Goal: Task Accomplishment & Management: Use online tool/utility

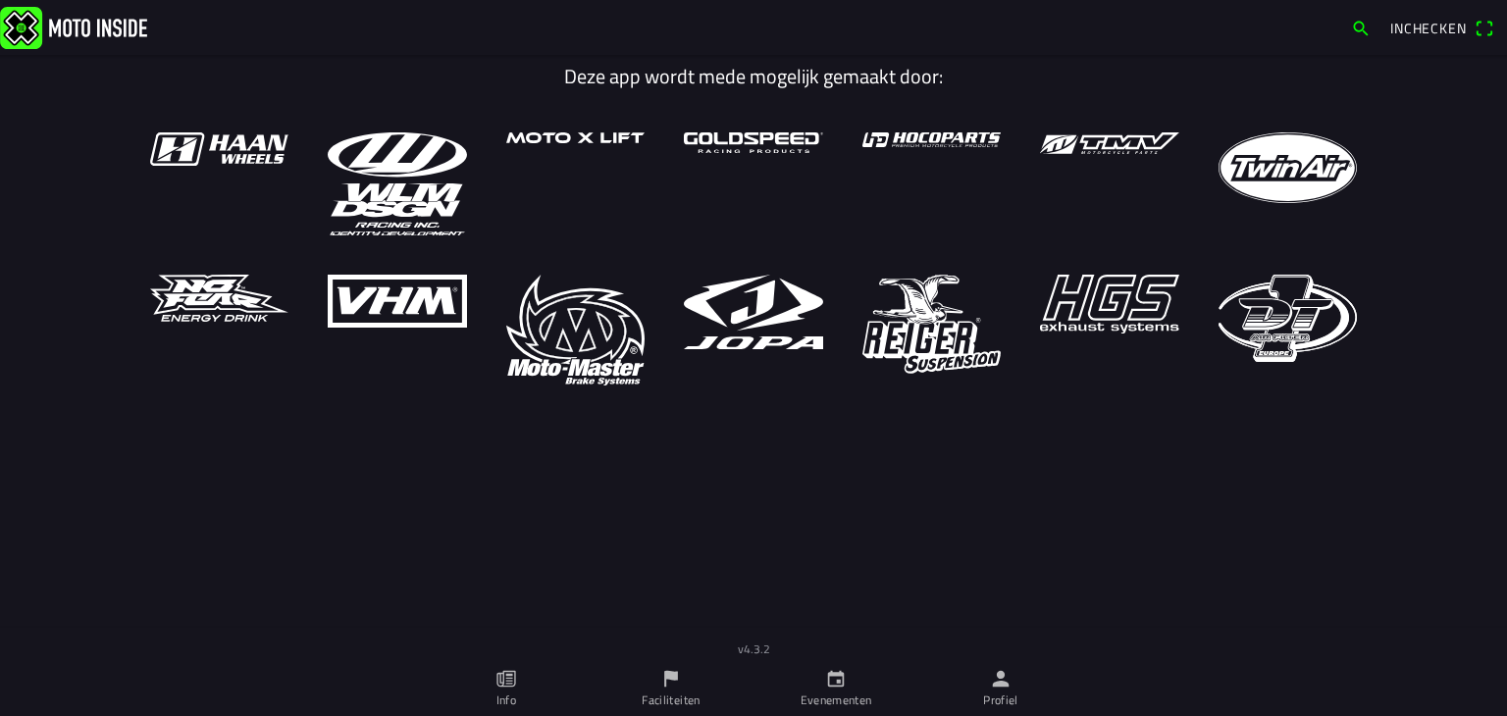
click at [1005, 689] on icon "person" at bounding box center [1001, 679] width 22 height 22
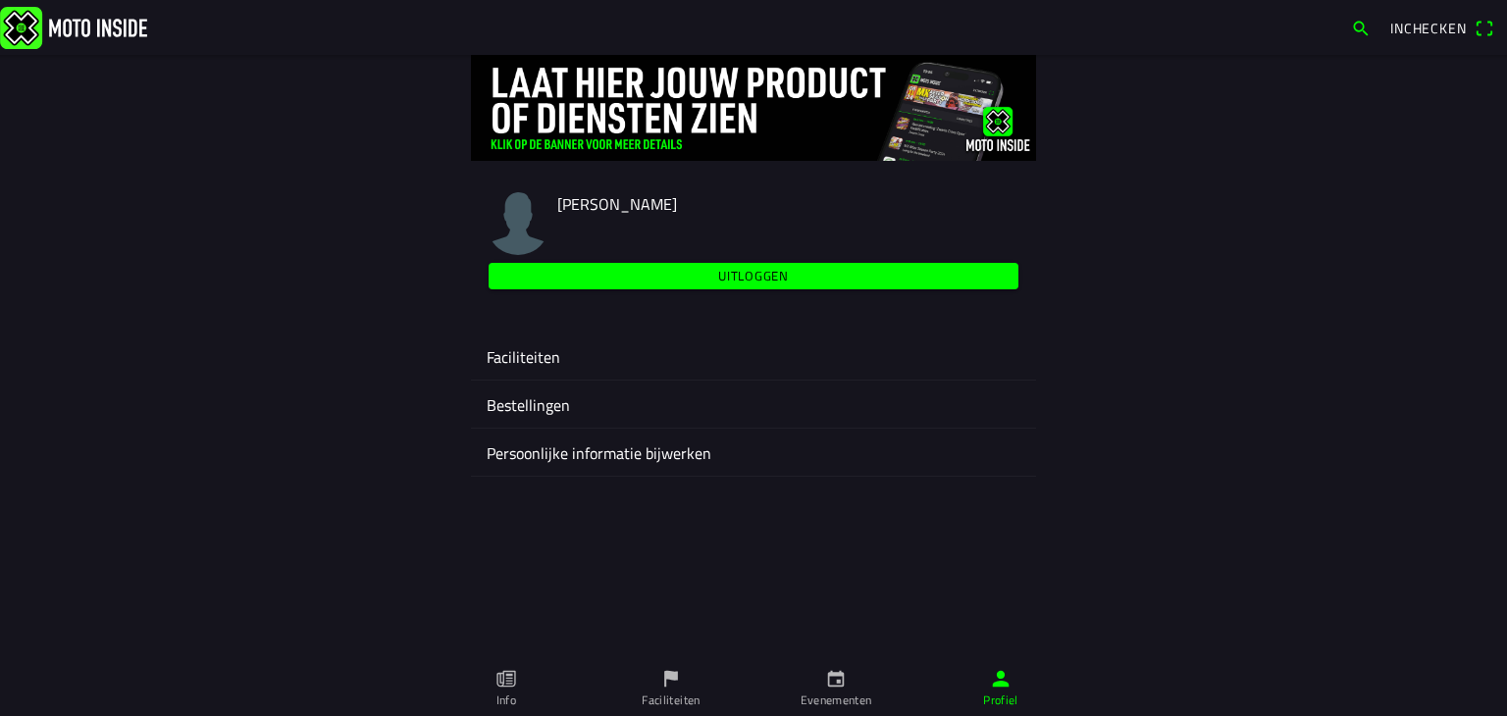
click at [532, 356] on ion-label "Faciliteiten" at bounding box center [754, 357] width 534 height 24
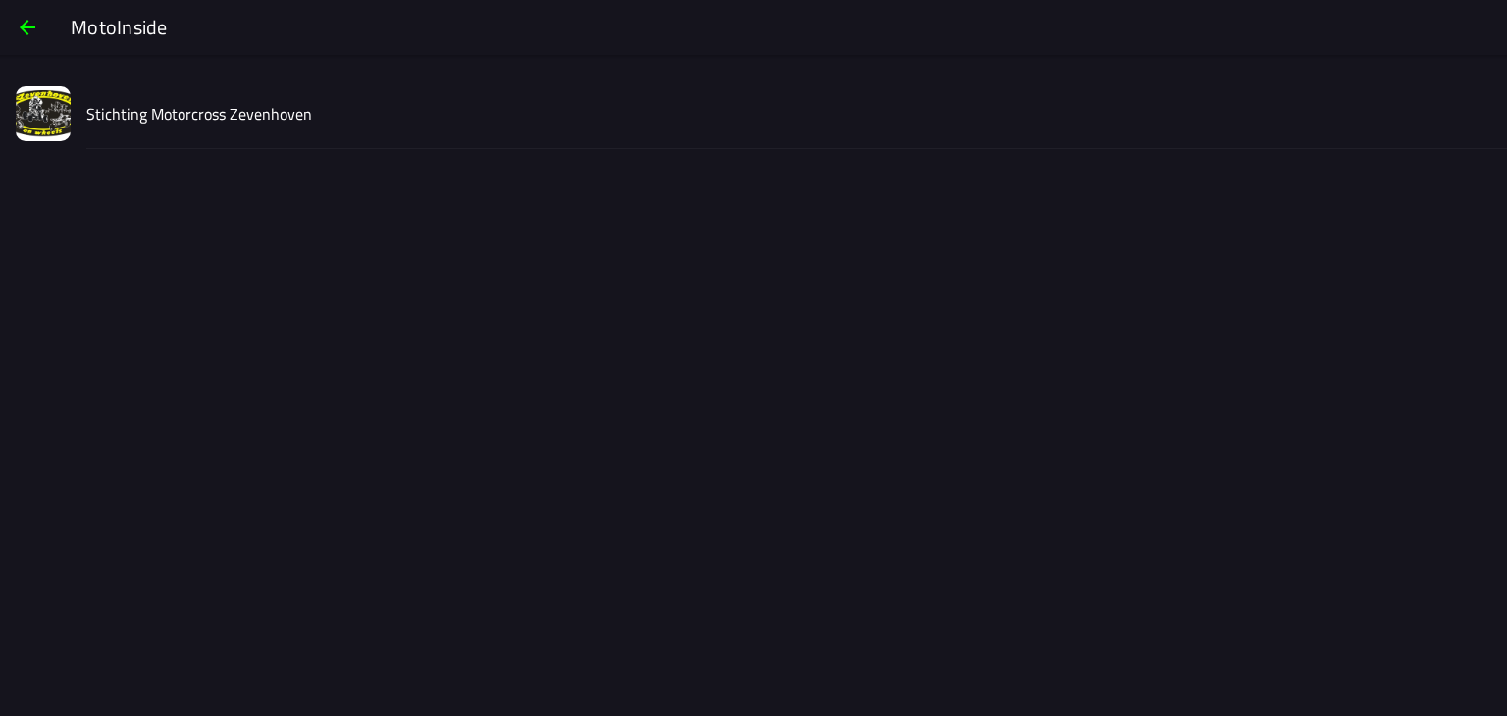
click at [0, 0] on slot "Stichting Motorcross Zevenhoven" at bounding box center [0, 0] width 0 height 0
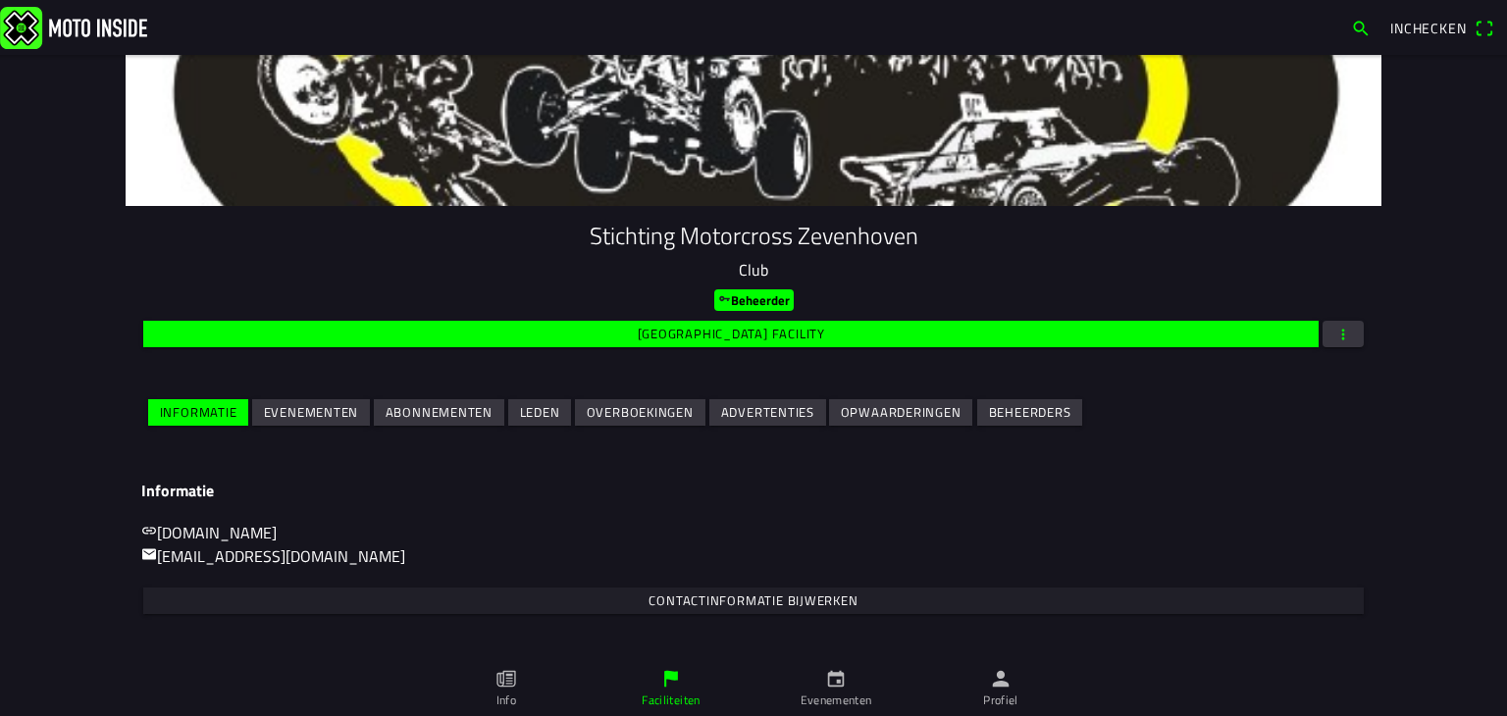
scroll to position [98, 0]
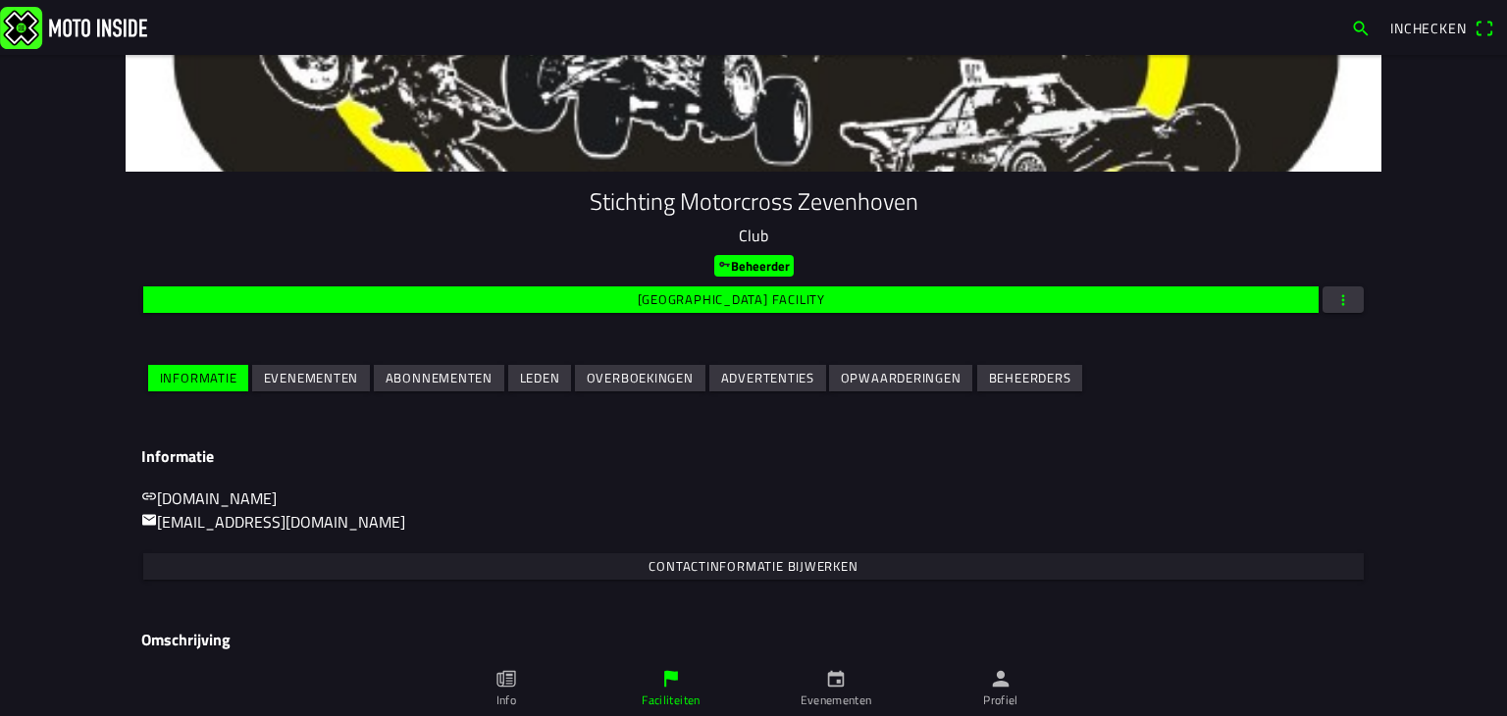
click at [0, 0] on slot "Evenementen" at bounding box center [0, 0] width 0 height 0
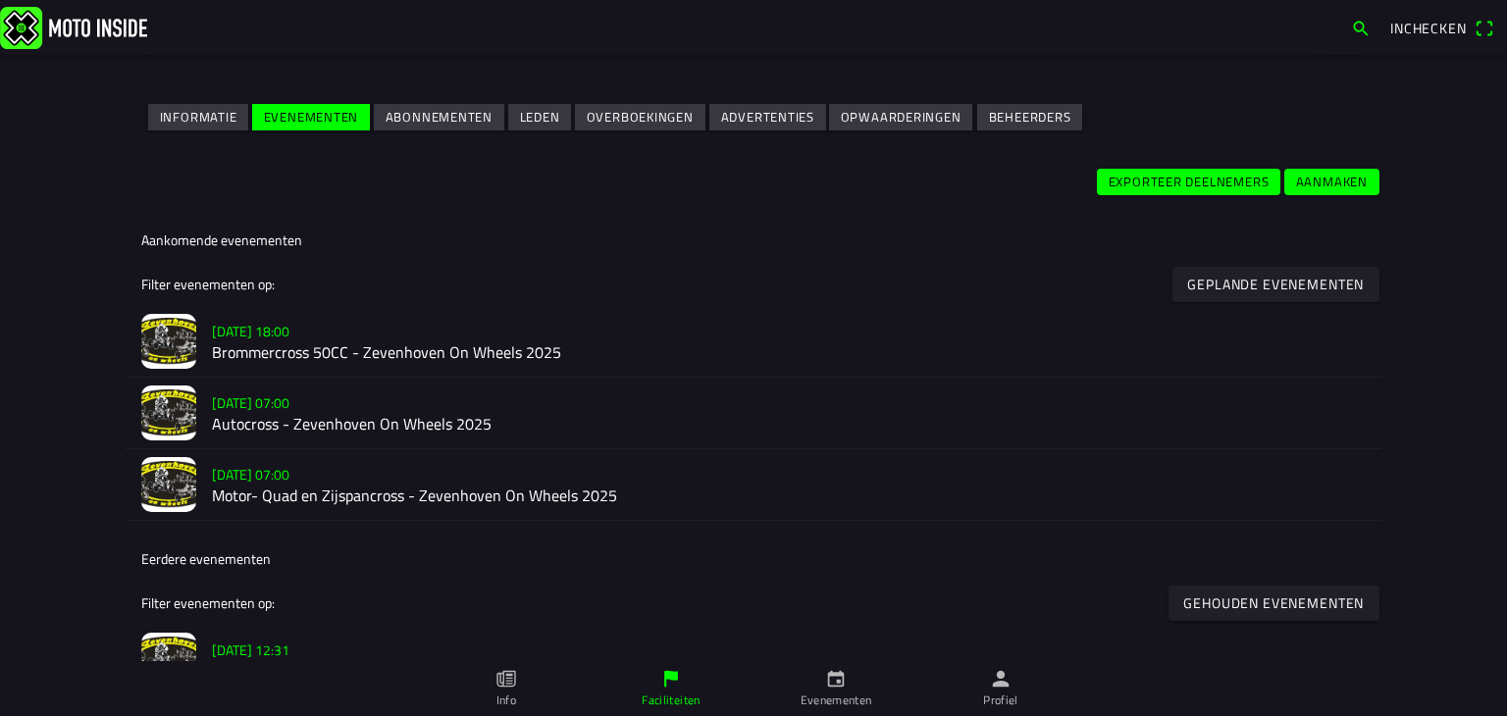
scroll to position [393, 0]
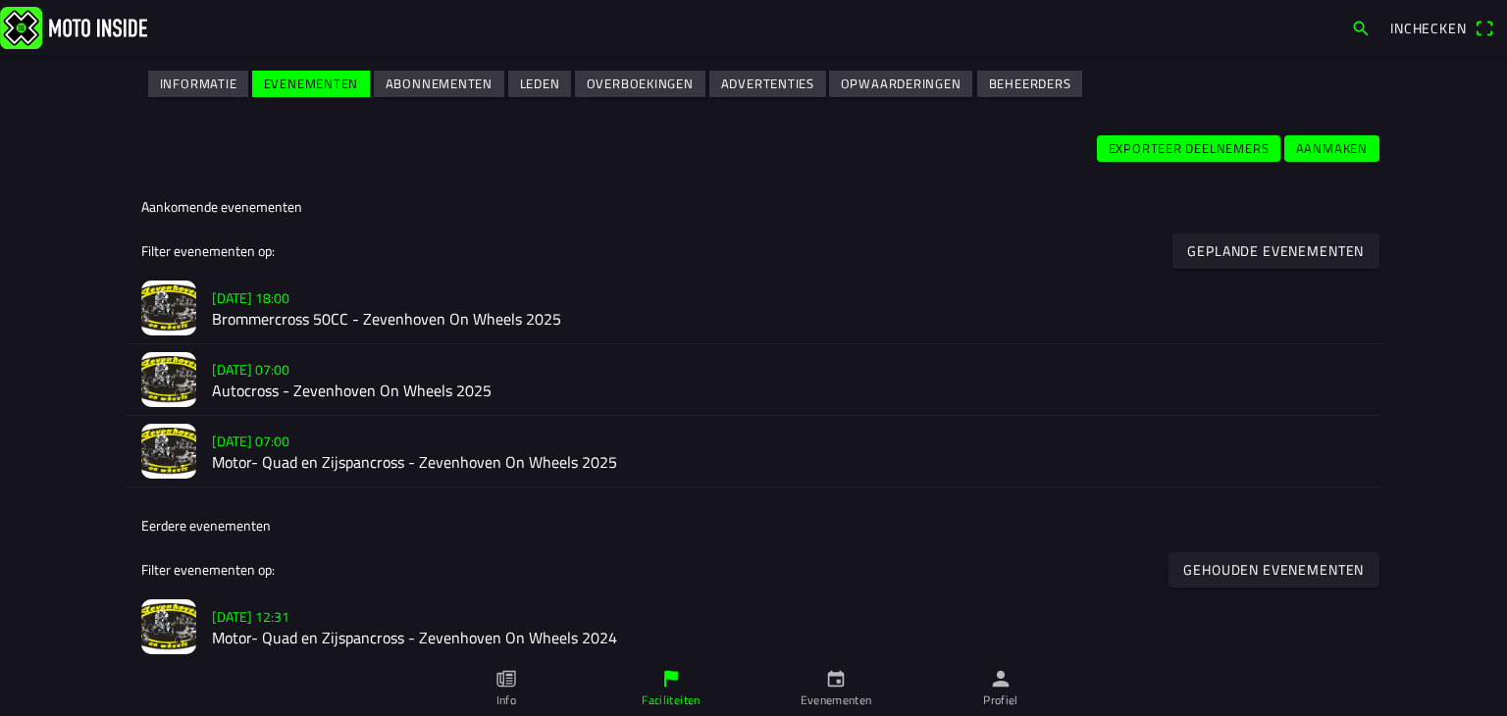
click at [0, 0] on slot "[DATE] 07:00" at bounding box center [0, 0] width 0 height 0
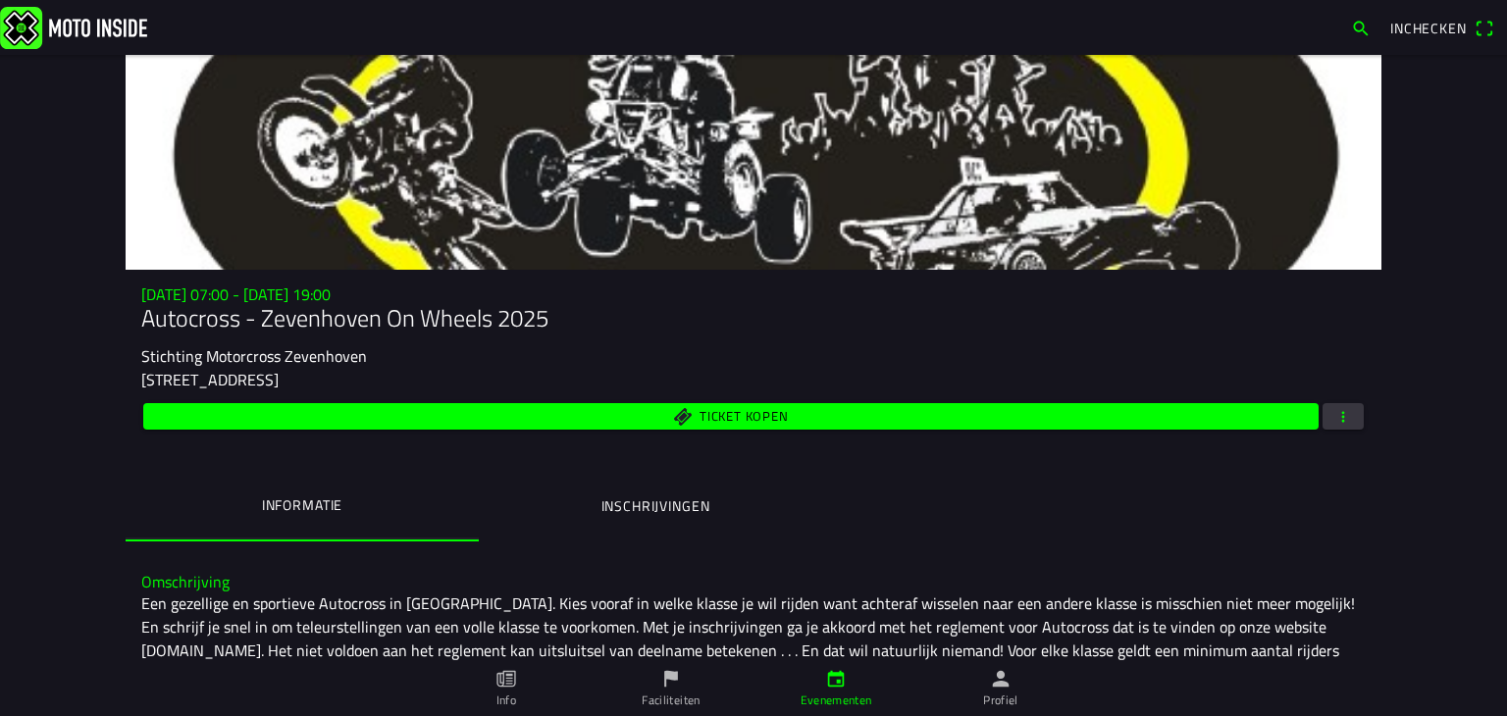
click at [1338, 417] on span "button" at bounding box center [1344, 416] width 18 height 26
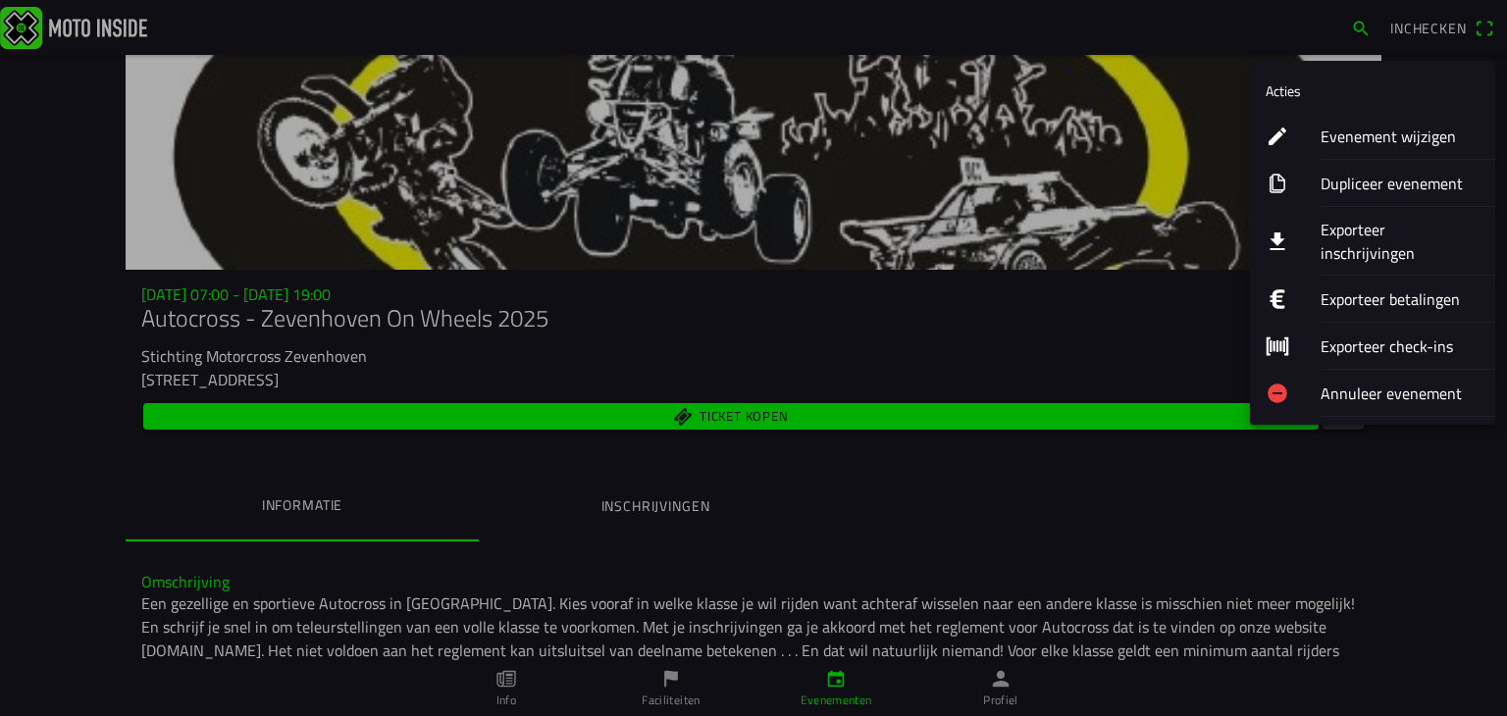
click at [1381, 231] on ion-label "Exporteer inschrijvingen" at bounding box center [1400, 241] width 159 height 47
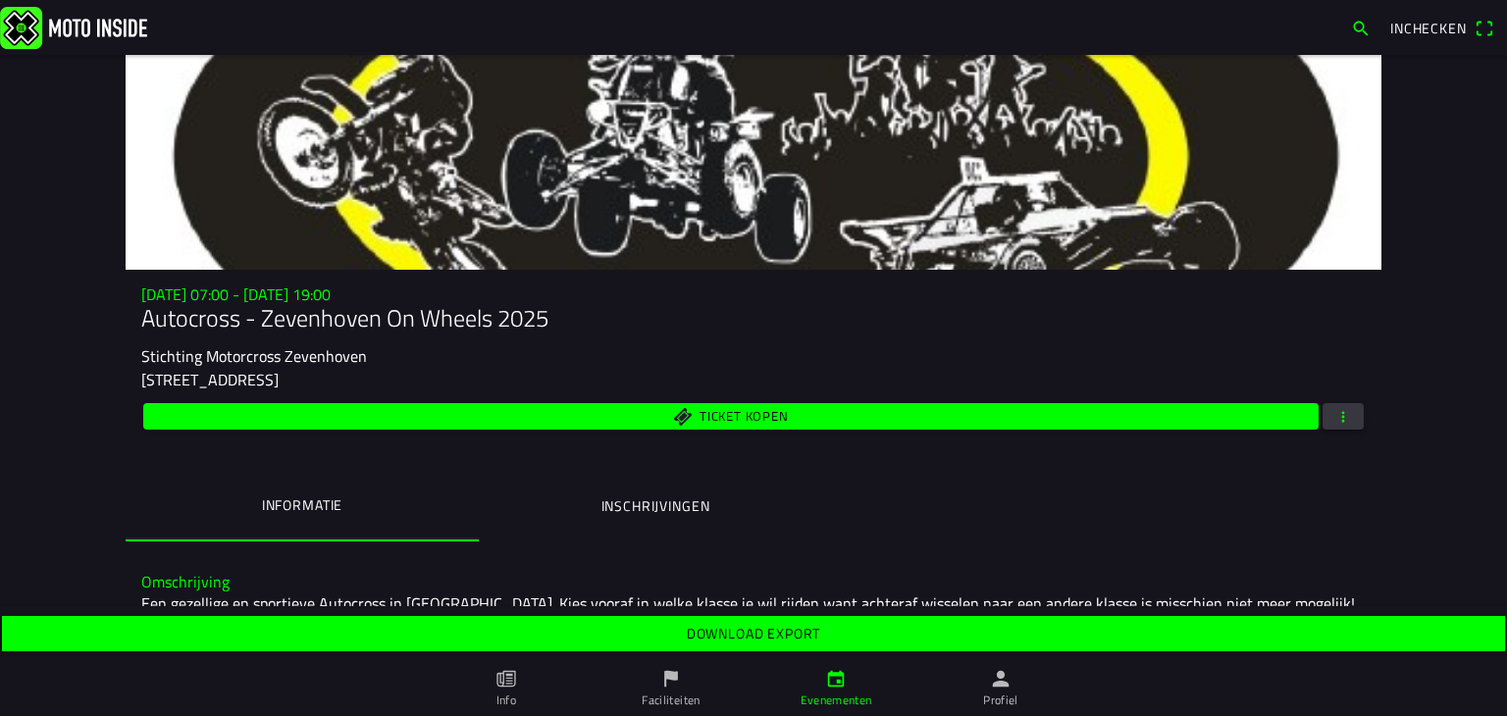
click at [0, 0] on slot "Download export" at bounding box center [0, 0] width 0 height 0
